Goal: Task Accomplishment & Management: Complete application form

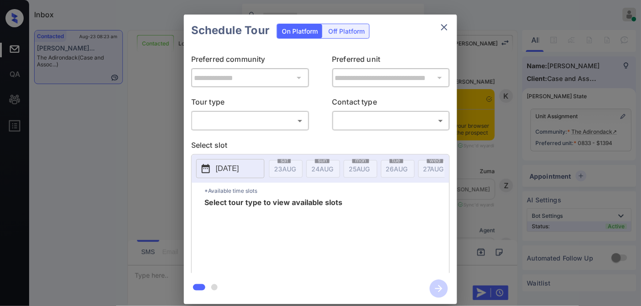
click at [232, 112] on div "​ ​" at bounding box center [250, 121] width 118 height 20
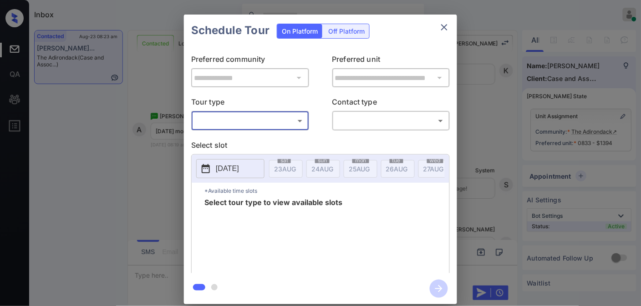
click at [233, 118] on body "Inbox Samantha Soliven Online Set yourself offline Set yourself on break Profil…" at bounding box center [320, 153] width 641 height 306
click at [233, 139] on li "In Person" at bounding box center [250, 141] width 112 height 16
type input "********"
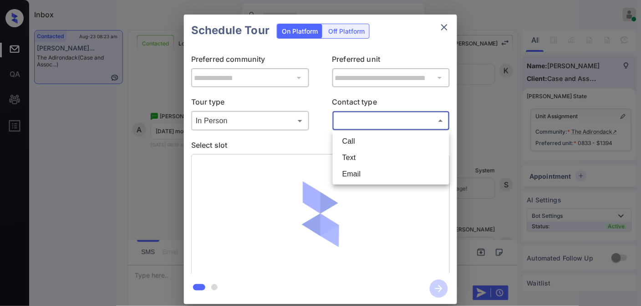
click at [389, 122] on body "Inbox Samantha Soliven Online Set yourself offline Set yourself on break Profil…" at bounding box center [320, 153] width 641 height 306
click at [376, 154] on li "Text" at bounding box center [391, 158] width 112 height 16
type input "****"
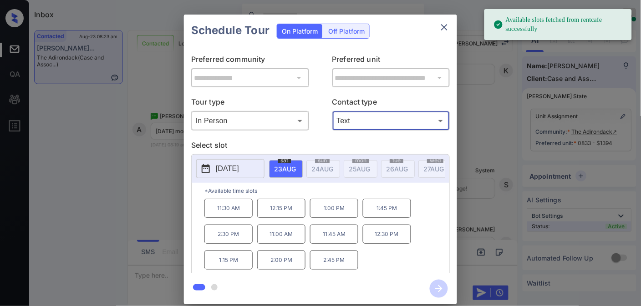
click at [239, 169] on p "2025-08-23" at bounding box center [227, 168] width 23 height 11
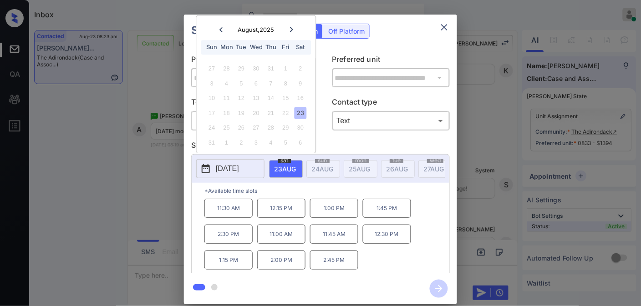
click at [452, 25] on button "close" at bounding box center [444, 27] width 18 height 18
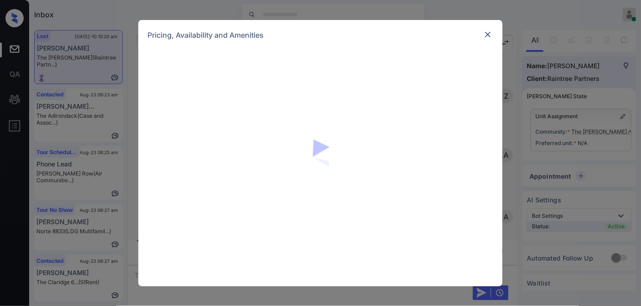
scroll to position [4231, 0]
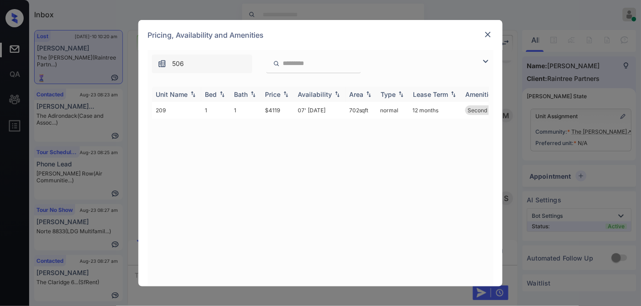
click at [278, 92] on div "Price" at bounding box center [272, 95] width 15 height 8
click at [488, 32] on img at bounding box center [487, 34] width 9 height 9
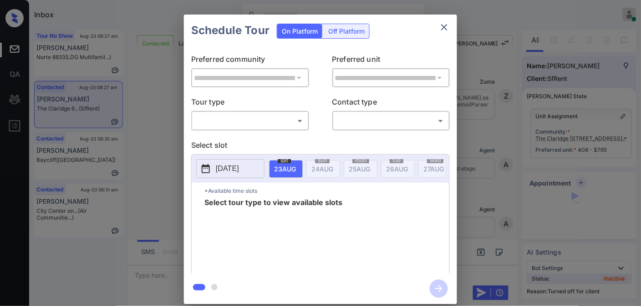
scroll to position [1816, 0]
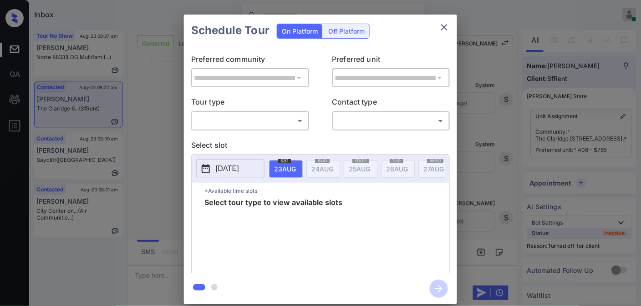
click at [351, 29] on div "Off Platform" at bounding box center [347, 31] width 46 height 14
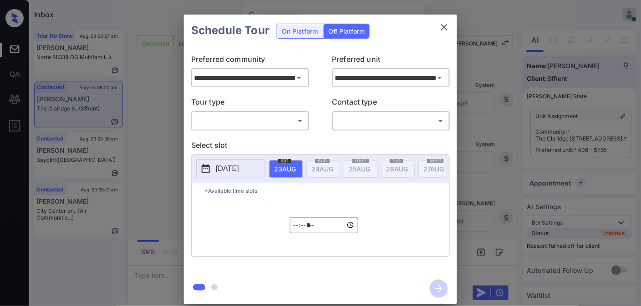
click at [294, 120] on body "Inbox Samantha Soliven Online Set yourself offline Set yourself on break Profil…" at bounding box center [320, 153] width 641 height 306
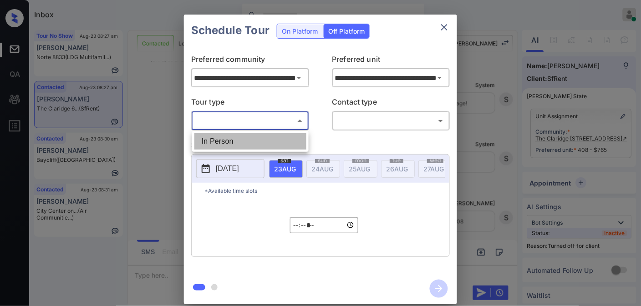
click at [281, 135] on li "In Person" at bounding box center [250, 141] width 112 height 16
type input "********"
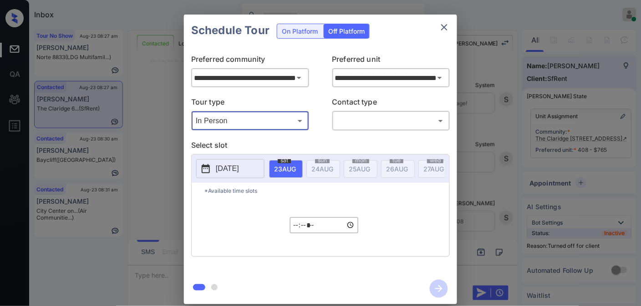
click at [366, 117] on body "Inbox Samantha Soliven Online Set yourself offline Set yourself on break Profil…" at bounding box center [320, 153] width 641 height 306
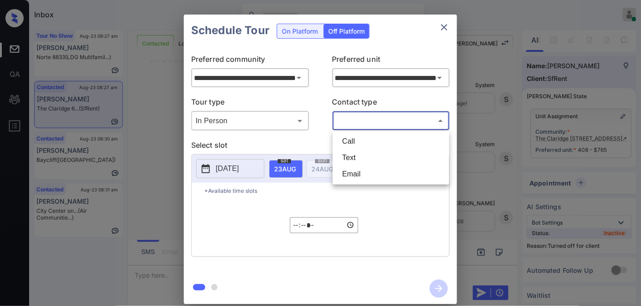
click at [353, 152] on li "Text" at bounding box center [391, 158] width 112 height 16
type input "****"
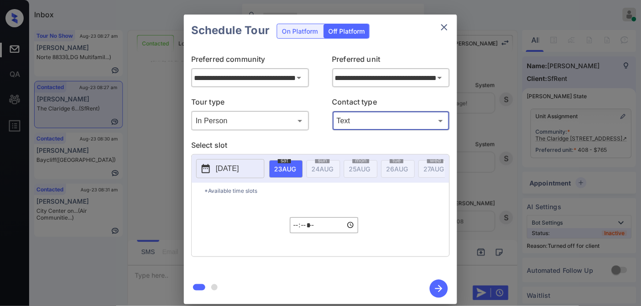
click at [234, 170] on p "2025-08-22" at bounding box center [227, 168] width 23 height 11
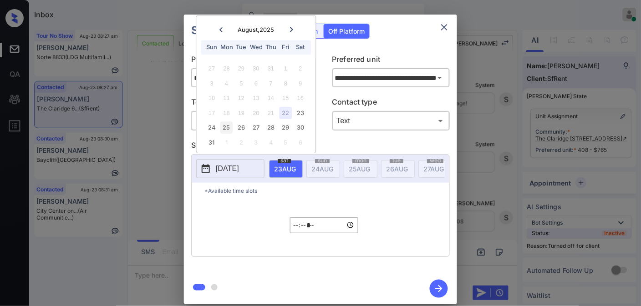
click at [223, 129] on div "25" at bounding box center [226, 128] width 12 height 12
click at [298, 229] on input "*****" at bounding box center [324, 226] width 68 height 16
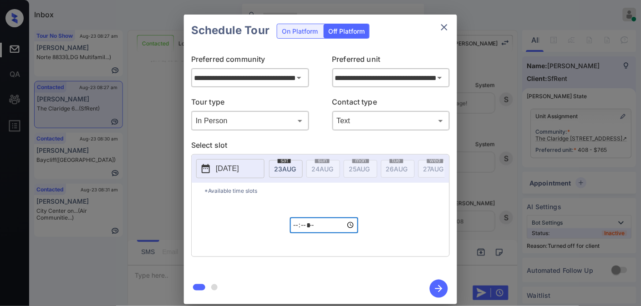
type input "*****"
click at [438, 290] on icon "button" at bounding box center [439, 289] width 18 height 18
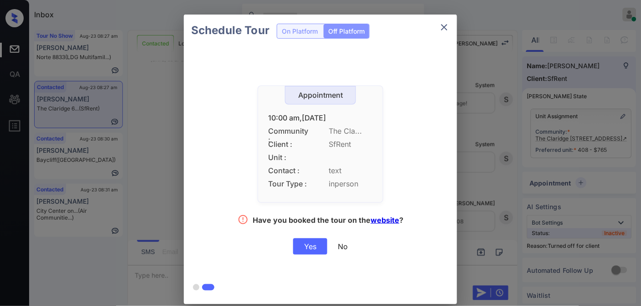
click at [307, 248] on div "Yes" at bounding box center [310, 246] width 34 height 16
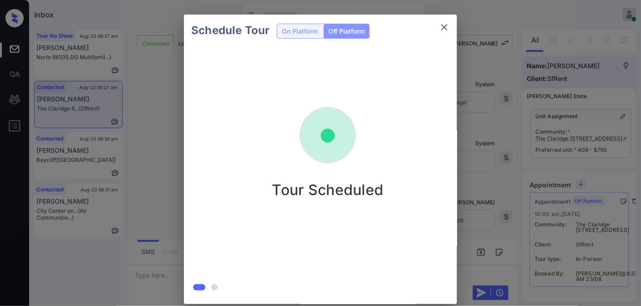
click at [445, 31] on icon "close" at bounding box center [444, 27] width 11 height 11
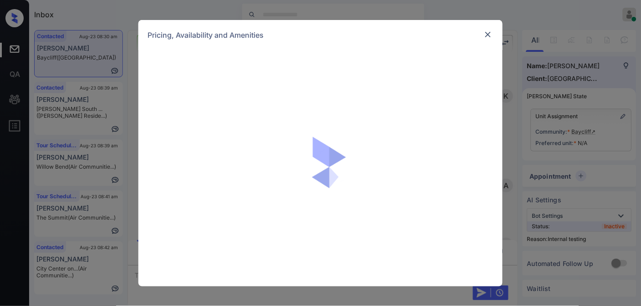
scroll to position [1869, 0]
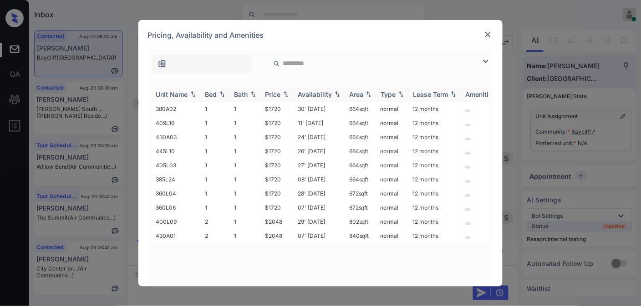
click at [279, 96] on div "Price" at bounding box center [272, 95] width 15 height 8
drag, startPoint x: 283, startPoint y: 109, endPoint x: 255, endPoint y: 103, distance: 28.0
click at [255, 103] on tr "380A02 1 1 $1720 30' Aug 25 664 sqft normal 12 months" at bounding box center [390, 109] width 476 height 14
copy tr "$1720"
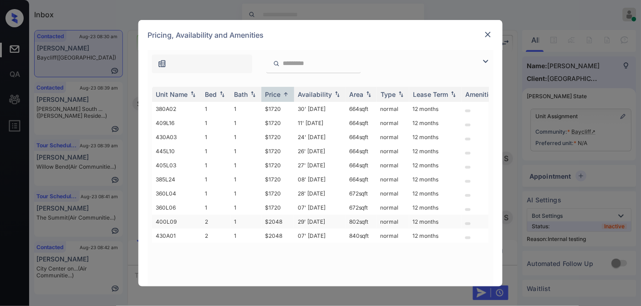
click at [280, 218] on td "$2048" at bounding box center [277, 222] width 33 height 14
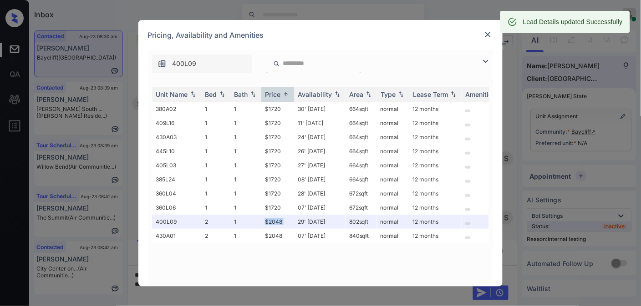
click at [487, 33] on img at bounding box center [487, 34] width 9 height 9
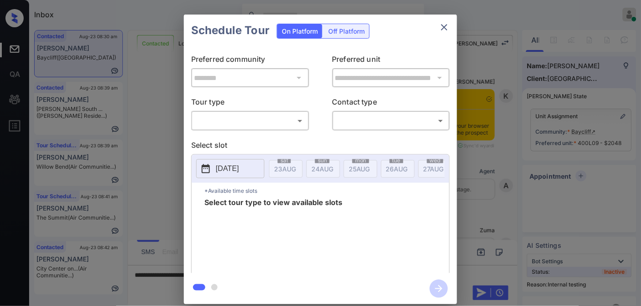
scroll to position [1928, 0]
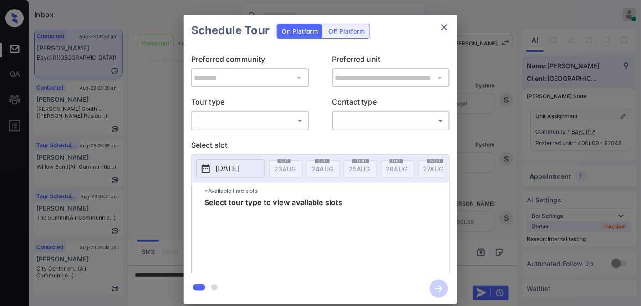
click at [289, 125] on body "Inbox Samantha Soliven Online Set yourself offline Set yourself on break Profil…" at bounding box center [320, 153] width 641 height 306
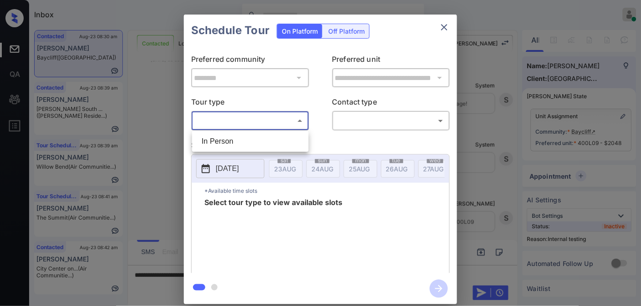
click at [274, 142] on li "In Person" at bounding box center [250, 141] width 112 height 16
type input "********"
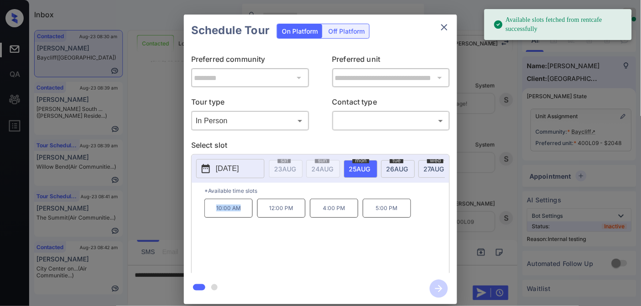
drag, startPoint x: 246, startPoint y: 215, endPoint x: 200, endPoint y: 215, distance: 46.0
click at [200, 215] on div "*Available time slots 10:00 AM 12:00 PM 4:00 PM 5:00 PM" at bounding box center [321, 229] width 258 height 93
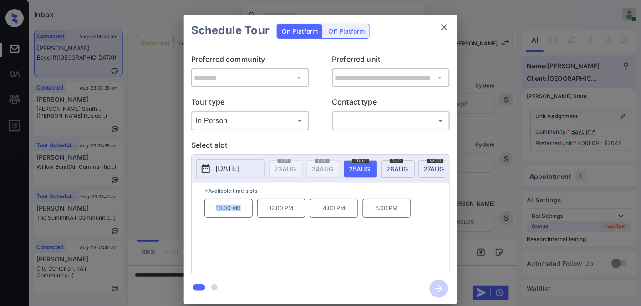
copy p "10:00 AM"
click at [446, 26] on icon "close" at bounding box center [444, 27] width 6 height 6
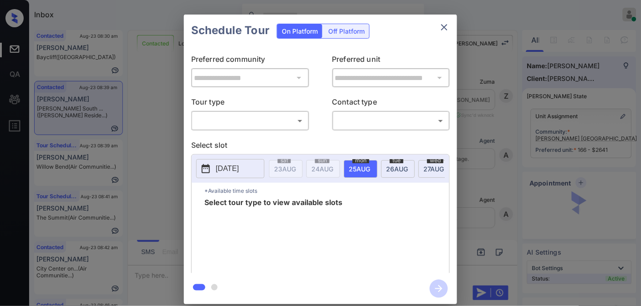
scroll to position [3256, 0]
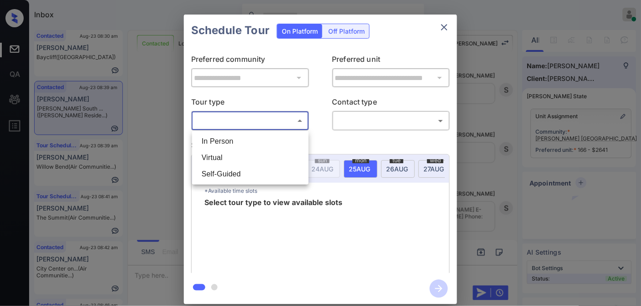
click at [275, 119] on body "Inbox [PERSON_NAME] Online Set yourself offline Set yourself on break Profile S…" at bounding box center [320, 153] width 641 height 306
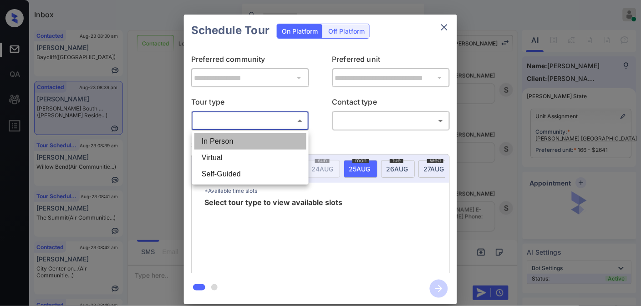
click at [262, 143] on li "In Person" at bounding box center [250, 141] width 112 height 16
type input "********"
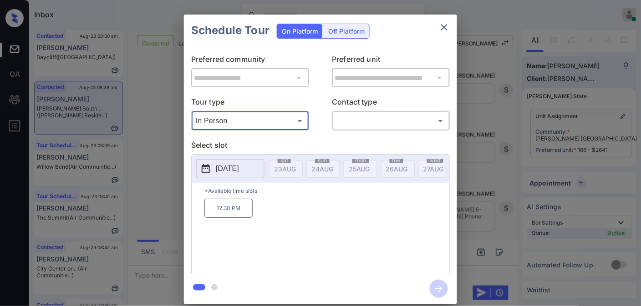
click at [233, 170] on p "2025-09-04" at bounding box center [227, 168] width 23 height 11
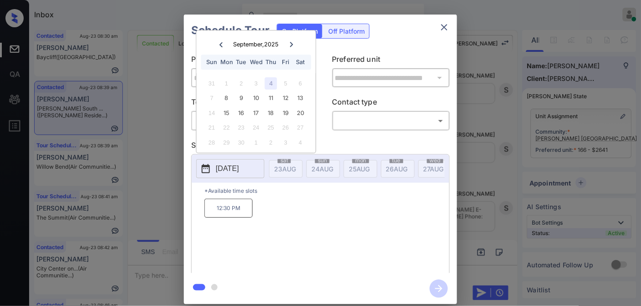
click at [272, 90] on div "31 1 2 3 4 5 6" at bounding box center [255, 83] width 113 height 15
click at [269, 97] on div "11" at bounding box center [271, 98] width 12 height 12
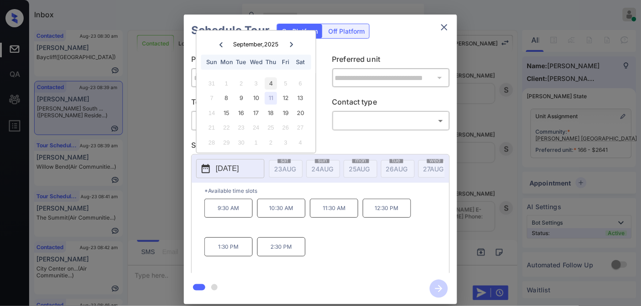
click at [272, 84] on div "4" at bounding box center [271, 83] width 12 height 12
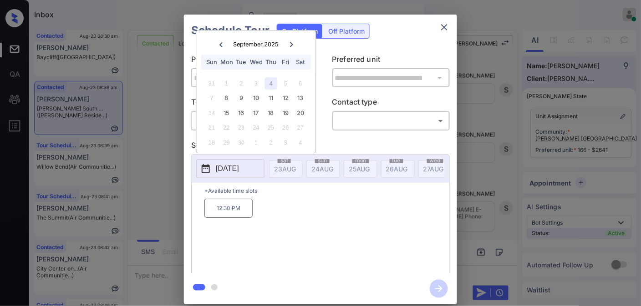
click at [448, 28] on icon "close" at bounding box center [444, 27] width 11 height 11
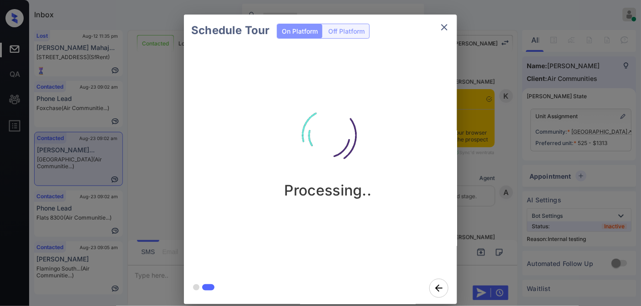
scroll to position [1181, 0]
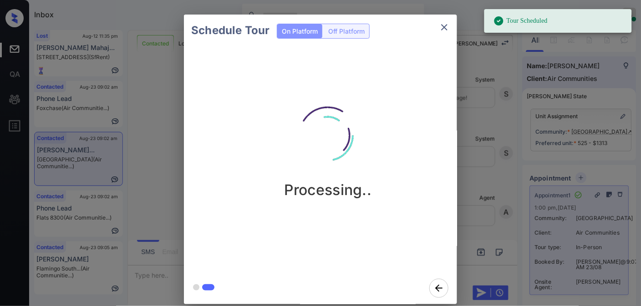
click at [451, 24] on button "close" at bounding box center [444, 27] width 18 height 18
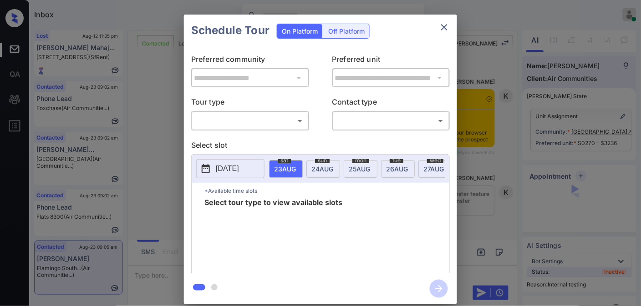
scroll to position [2464, 0]
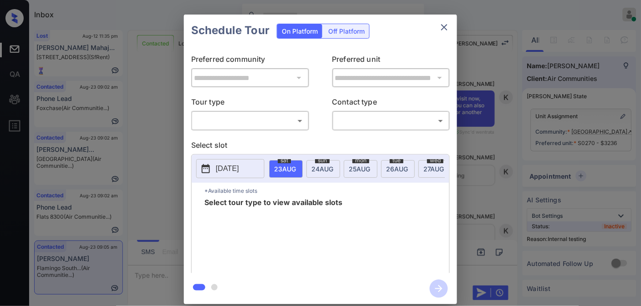
click at [280, 117] on body "Inbox [PERSON_NAME] Online Set yourself offline Set yourself on break Profile S…" at bounding box center [320, 153] width 641 height 306
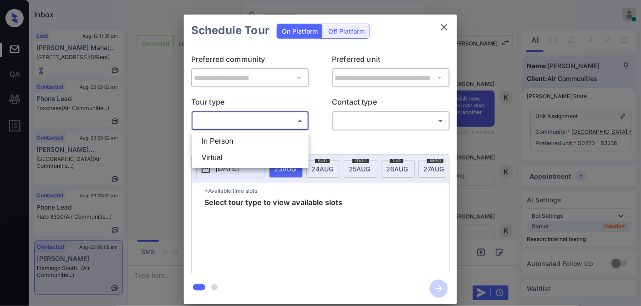
click at [276, 143] on li "In Person" at bounding box center [250, 141] width 112 height 16
type input "********"
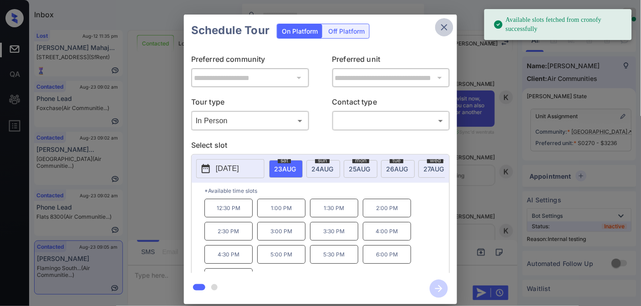
click at [443, 29] on icon "close" at bounding box center [444, 27] width 6 height 6
